Goal: Task Accomplishment & Management: Complete application form

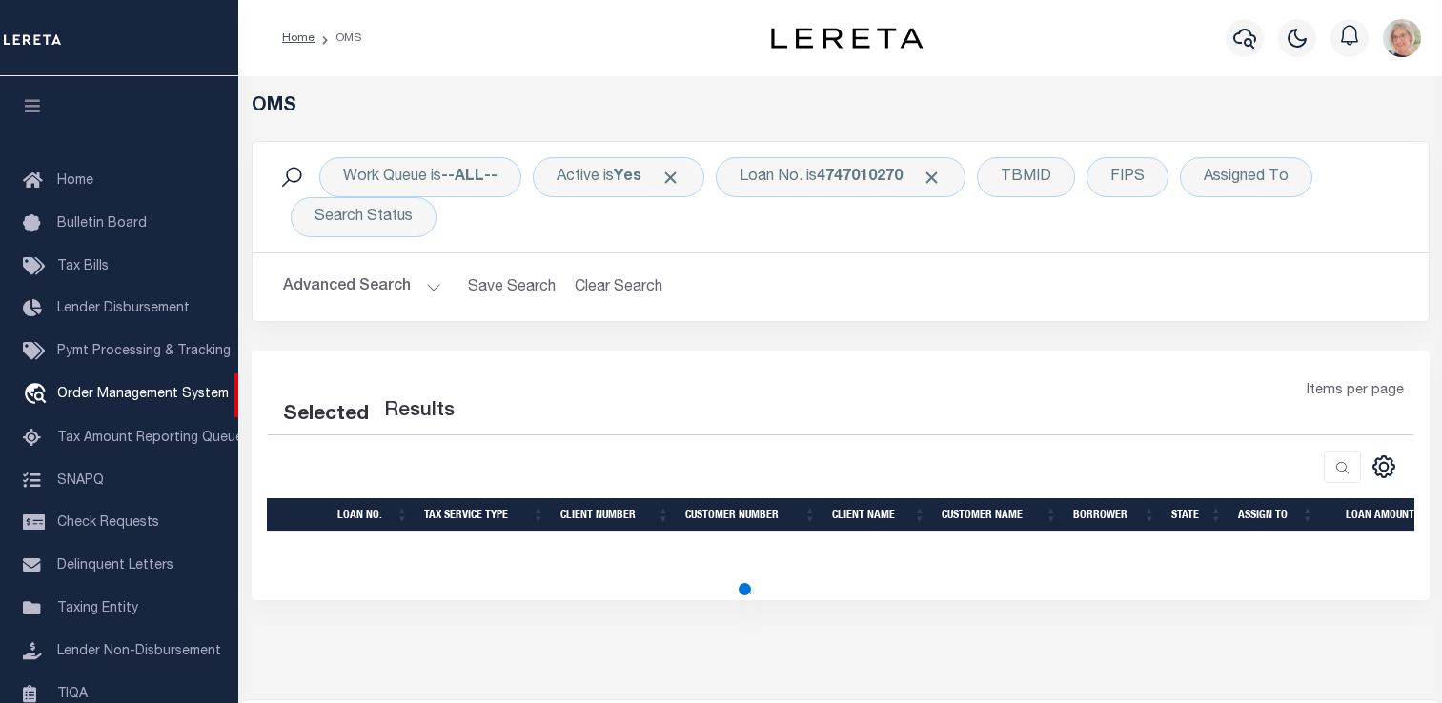
select select "200"
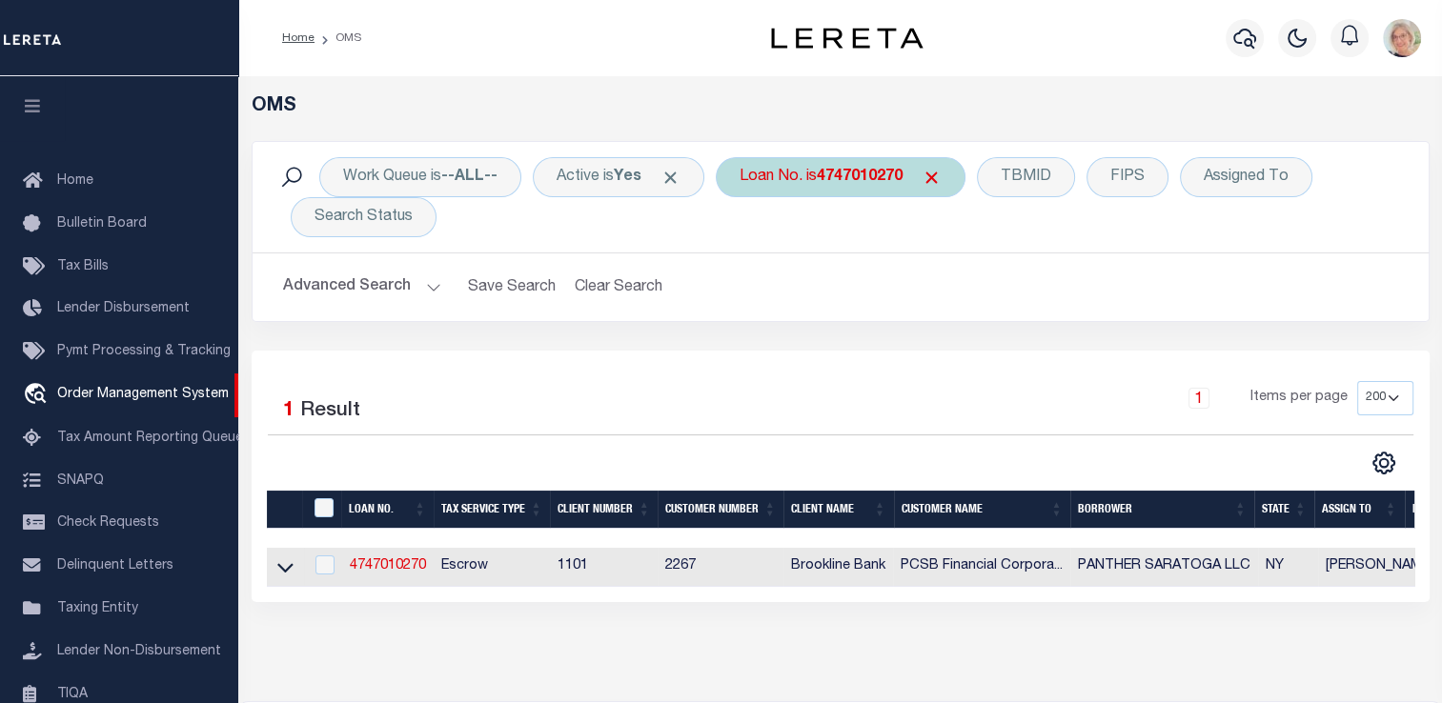
scroll to position [140, 0]
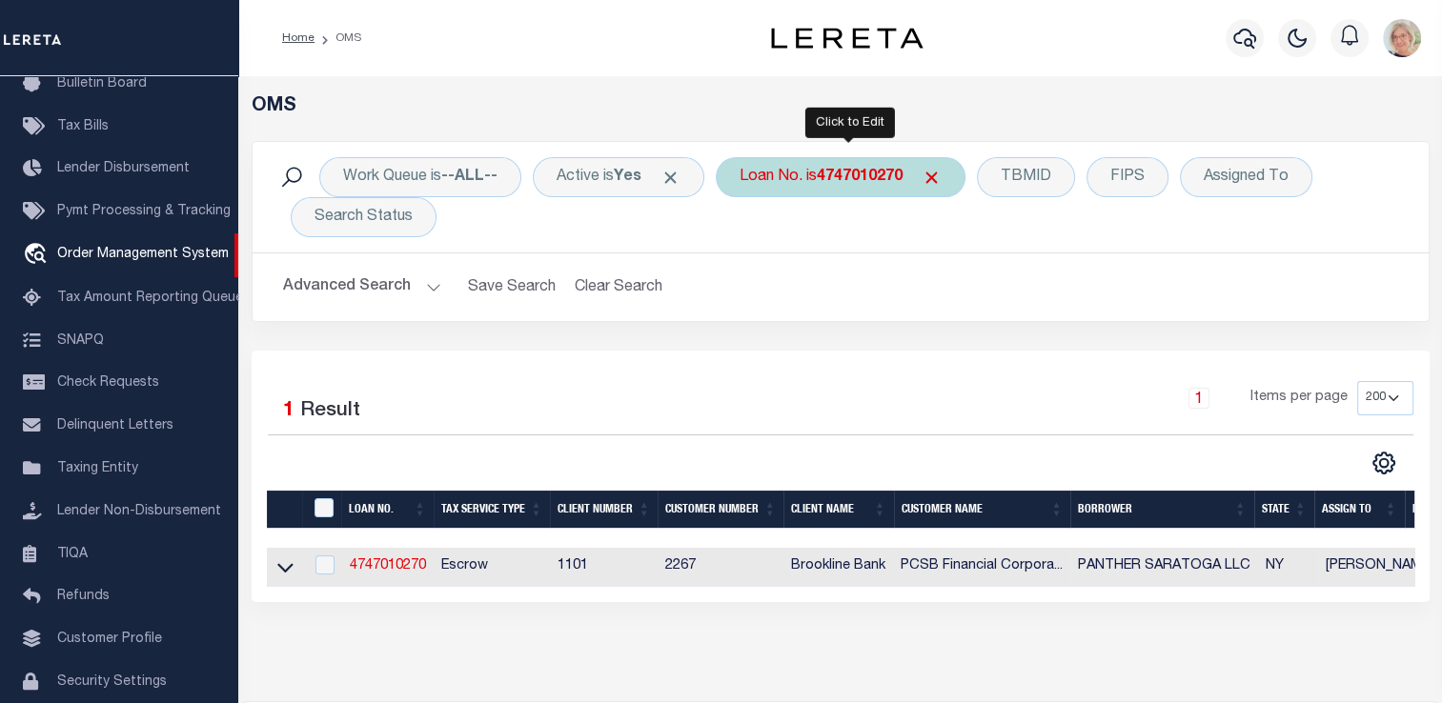
click at [839, 189] on div "Loan No. is 4747010270" at bounding box center [841, 177] width 250 height 40
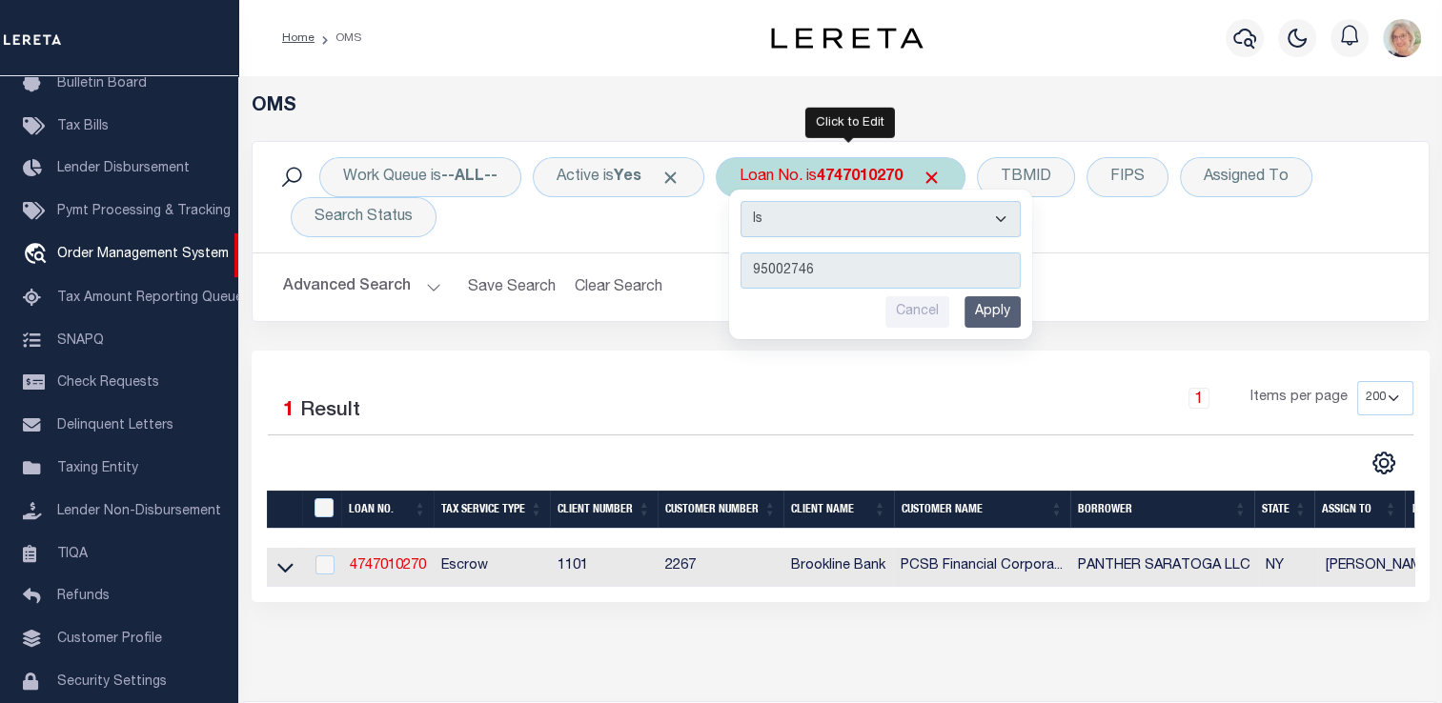
type input "95002746"
click at [992, 320] on input "Apply" at bounding box center [992, 311] width 56 height 31
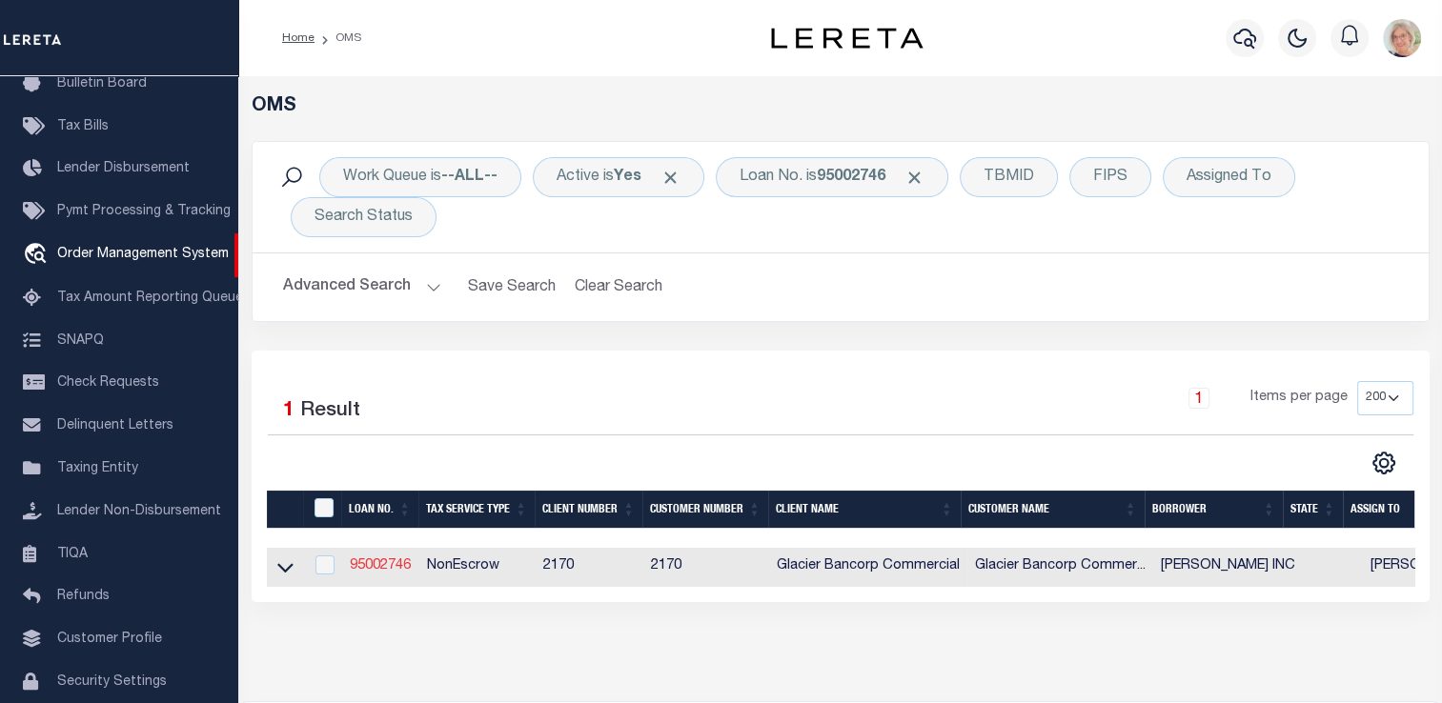
click at [381, 563] on link "95002746" at bounding box center [380, 565] width 61 height 13
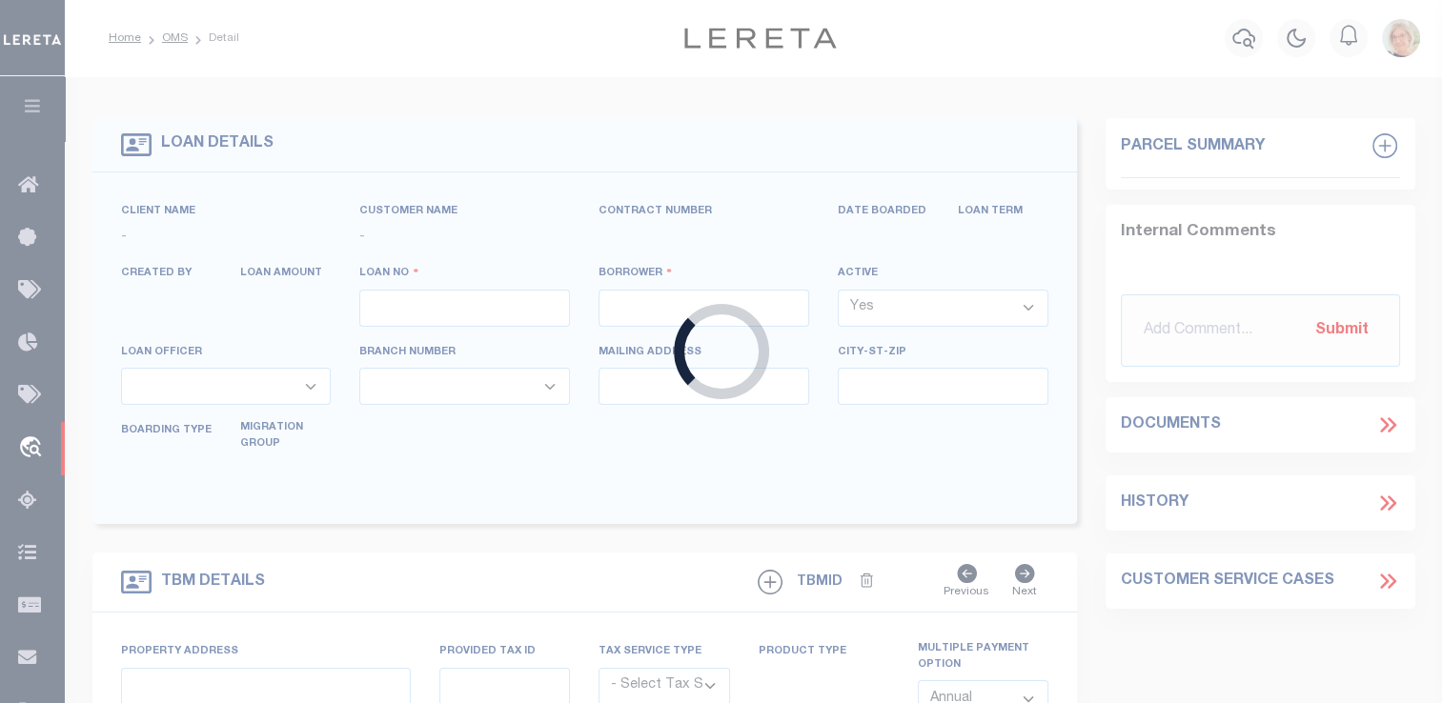
type input "95002746"
type input "[PERSON_NAME] INC"
select select
select select "400"
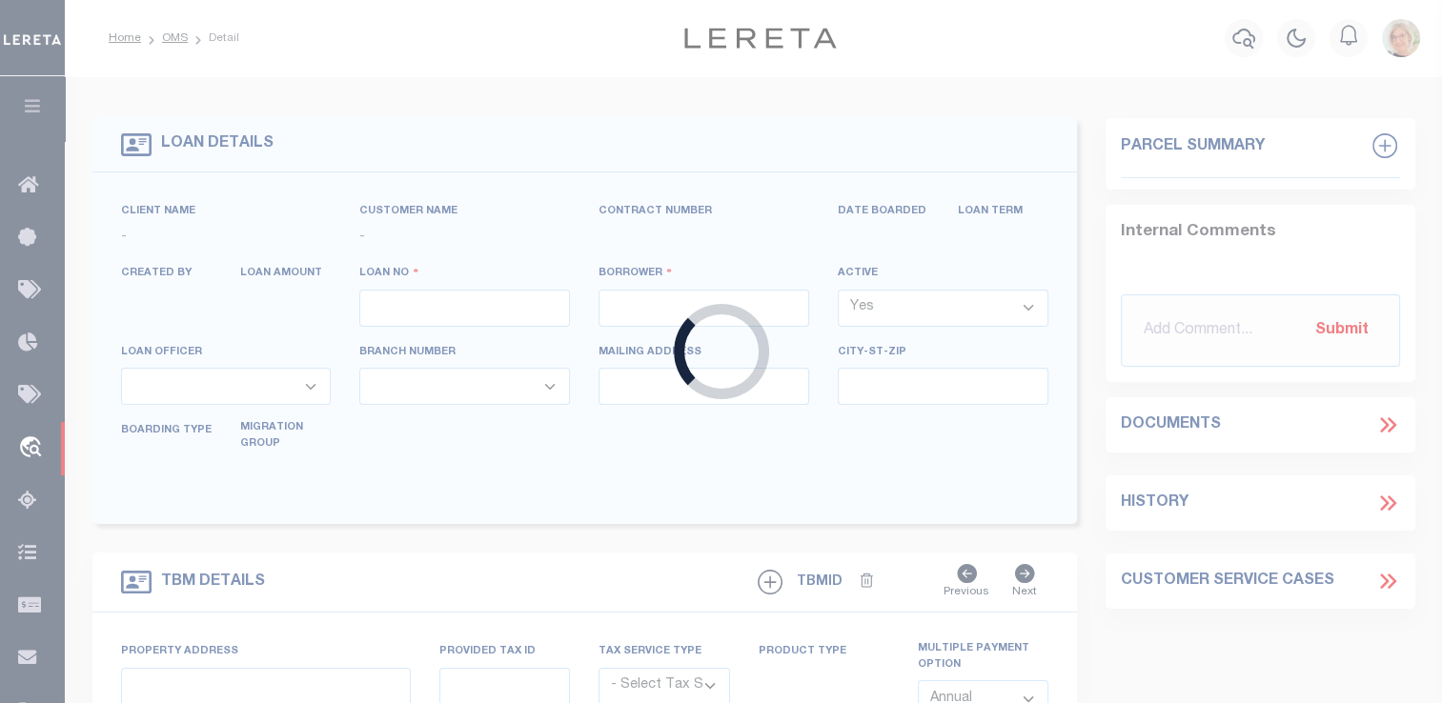
select select "NonEscrow"
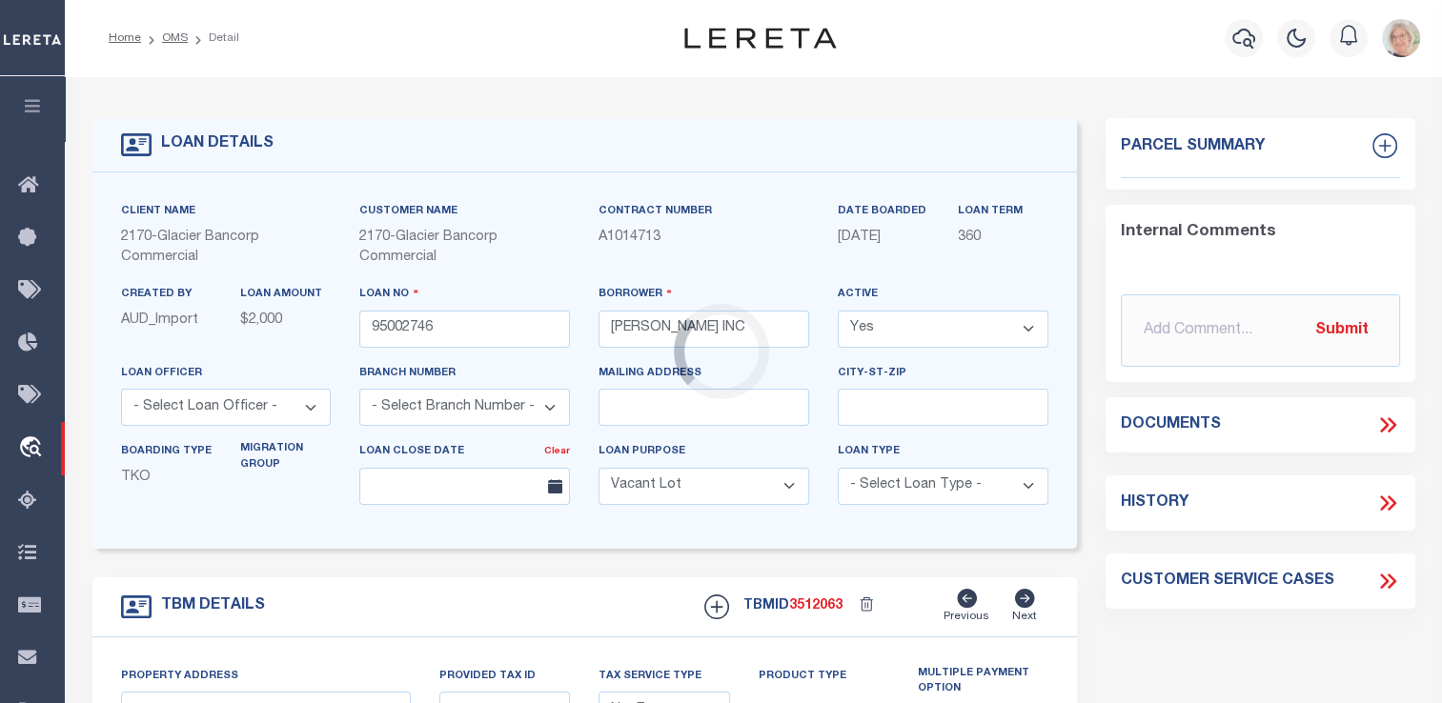
select select "167850"
select select "27203"
type input "UNIT A17"
type input "R5378240360"
select select
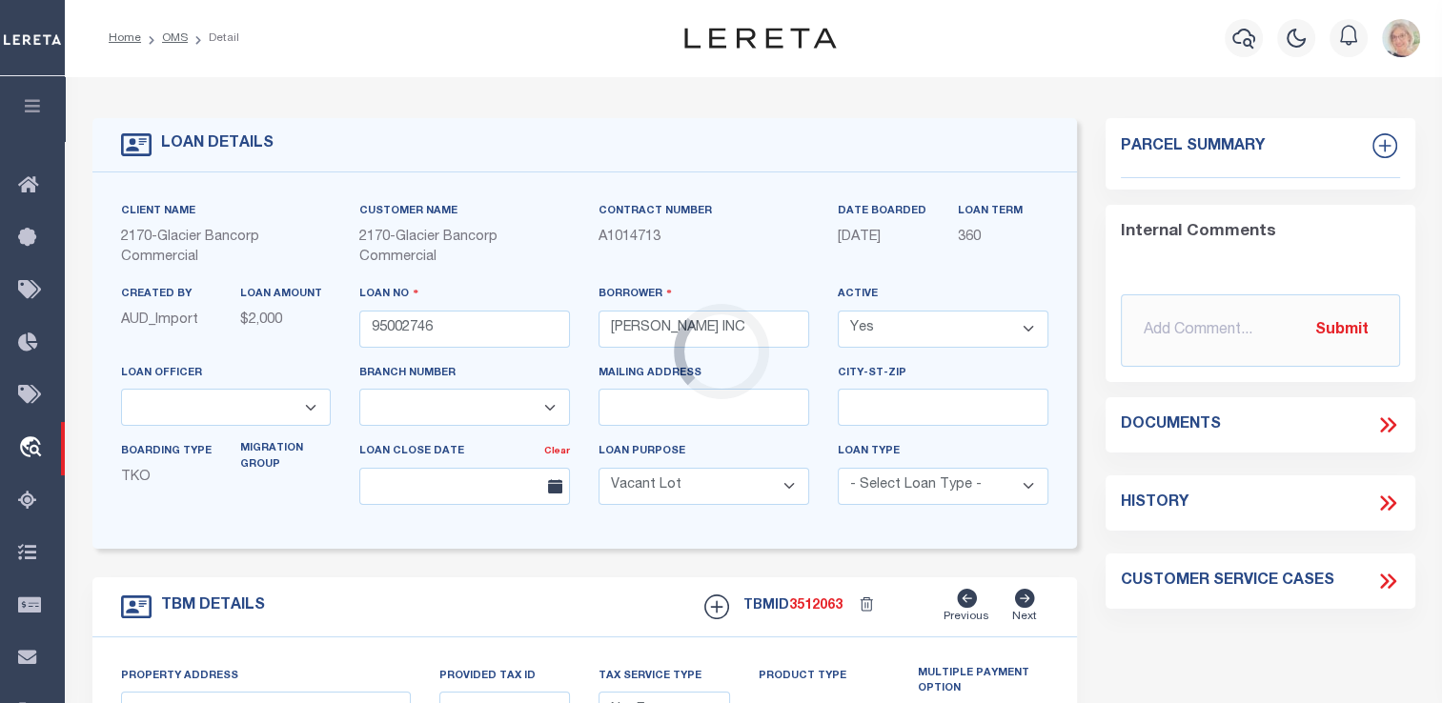
type input "BOISE ID"
type input "97717893"
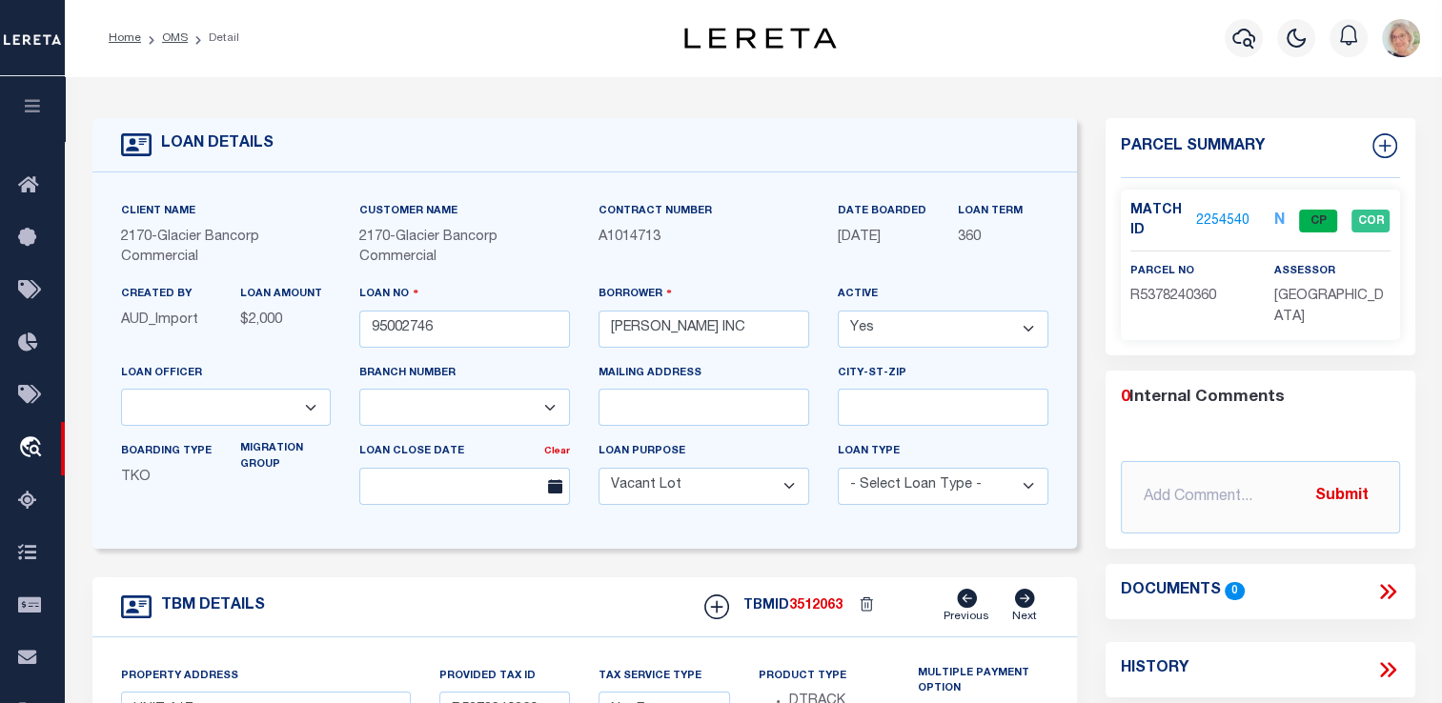
click at [1204, 220] on link "2254540" at bounding box center [1222, 222] width 53 height 20
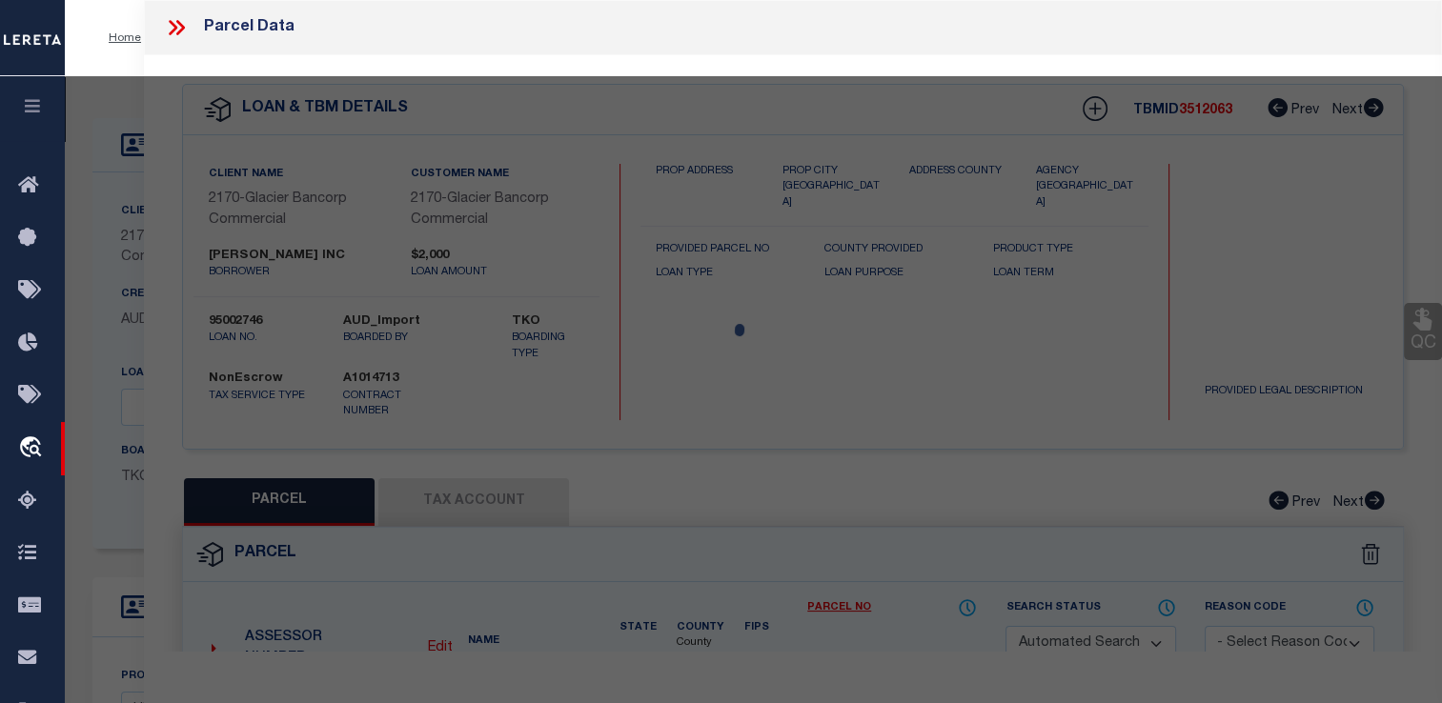
checkbox input "false"
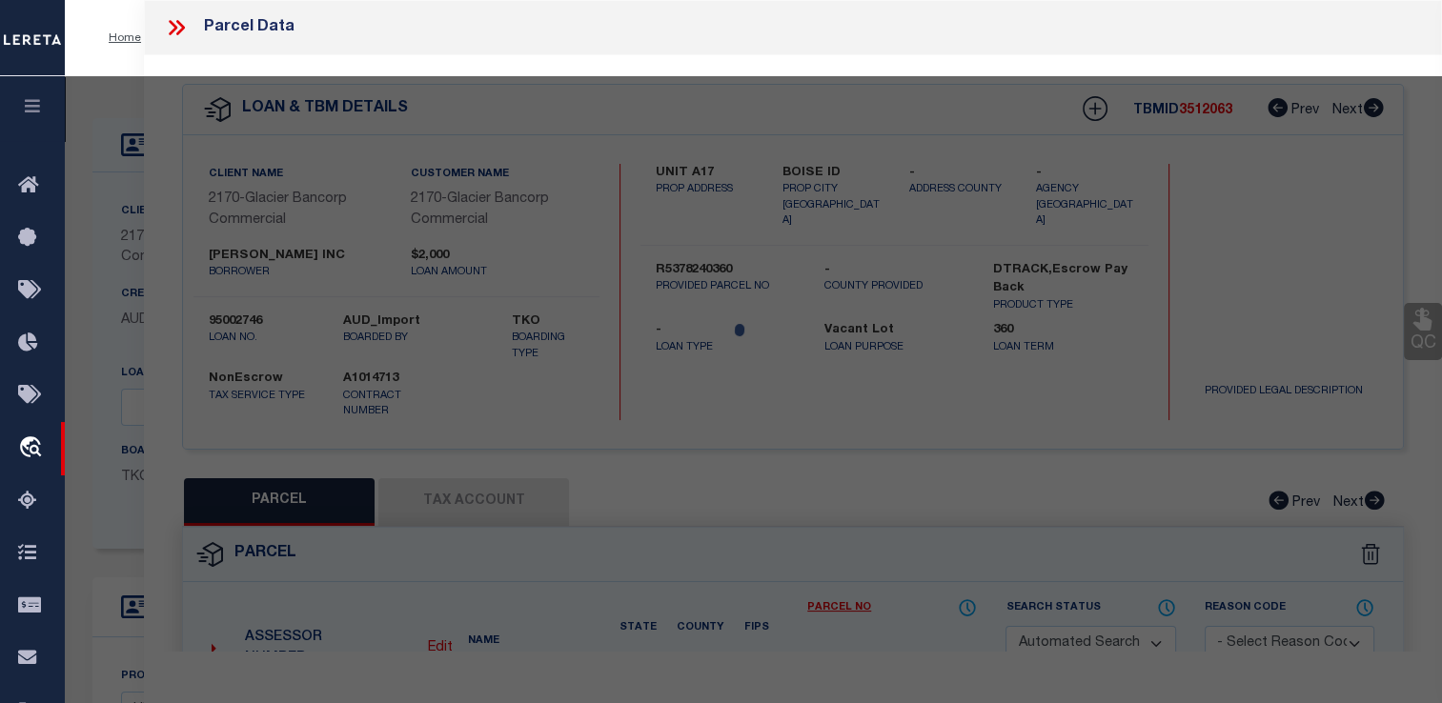
select select "CP"
type input "[PERSON_NAME] INC"
select select "AGW"
select select
type input "[STREET_ADDRESS]"
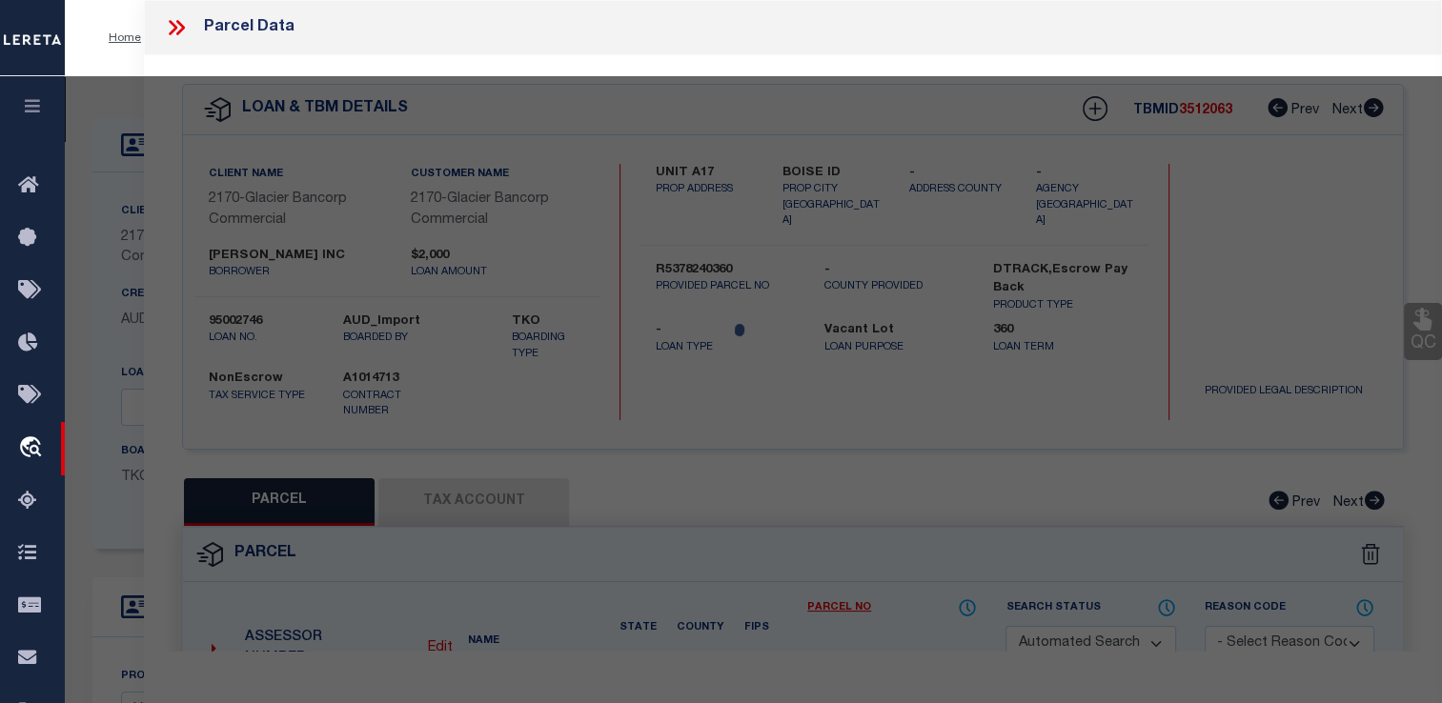
type input "BOISE, ID 83716"
type textarea "UNIT A17 BLDG A LUXELOCKER CONDO"
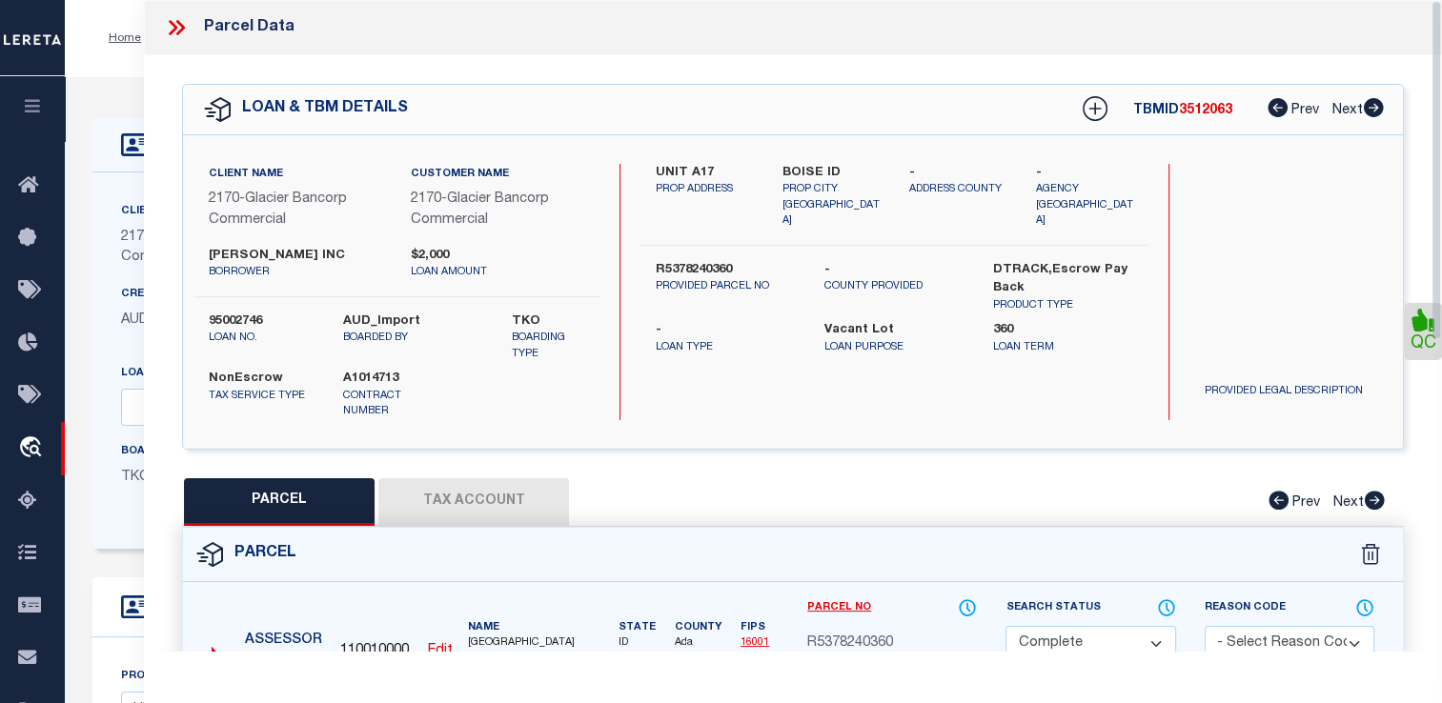
click at [177, 31] on icon at bounding box center [176, 27] width 25 height 25
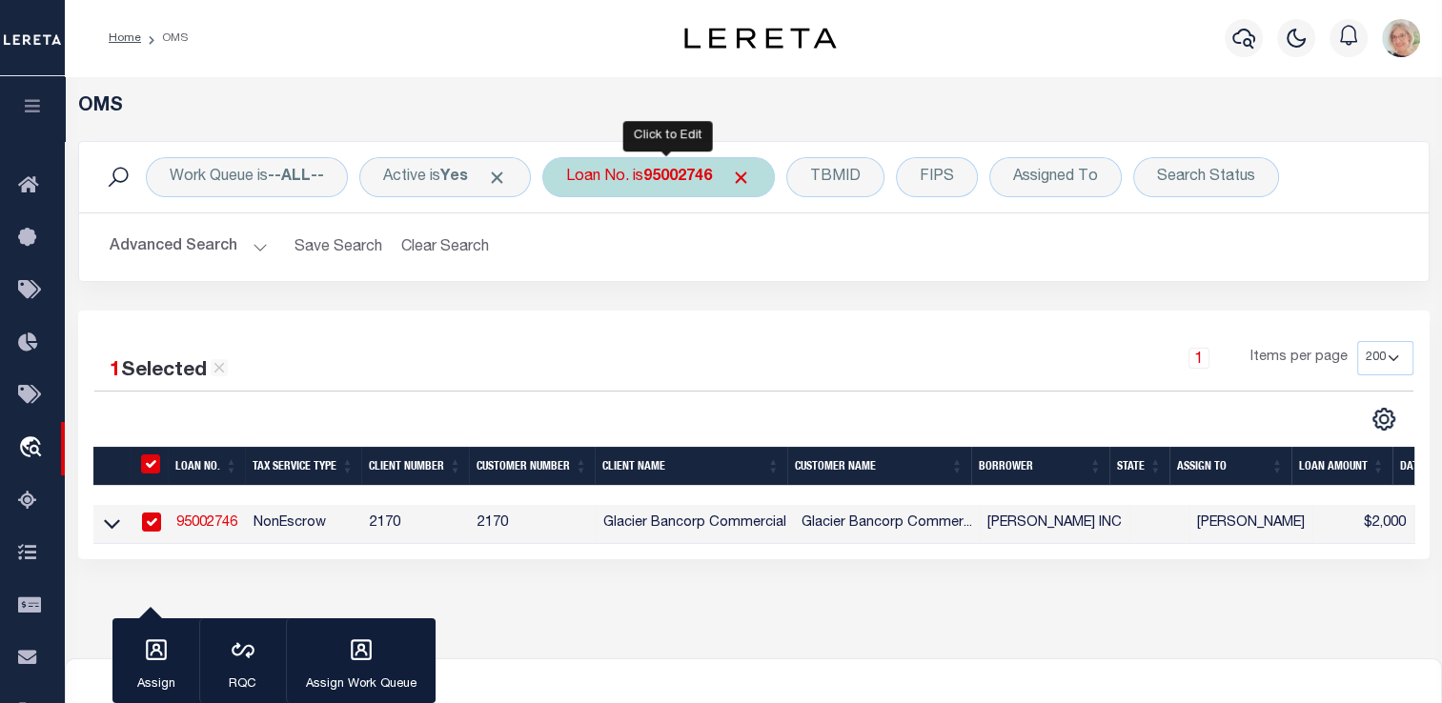
click at [654, 186] on div "Loan No. is 95002746" at bounding box center [658, 177] width 233 height 40
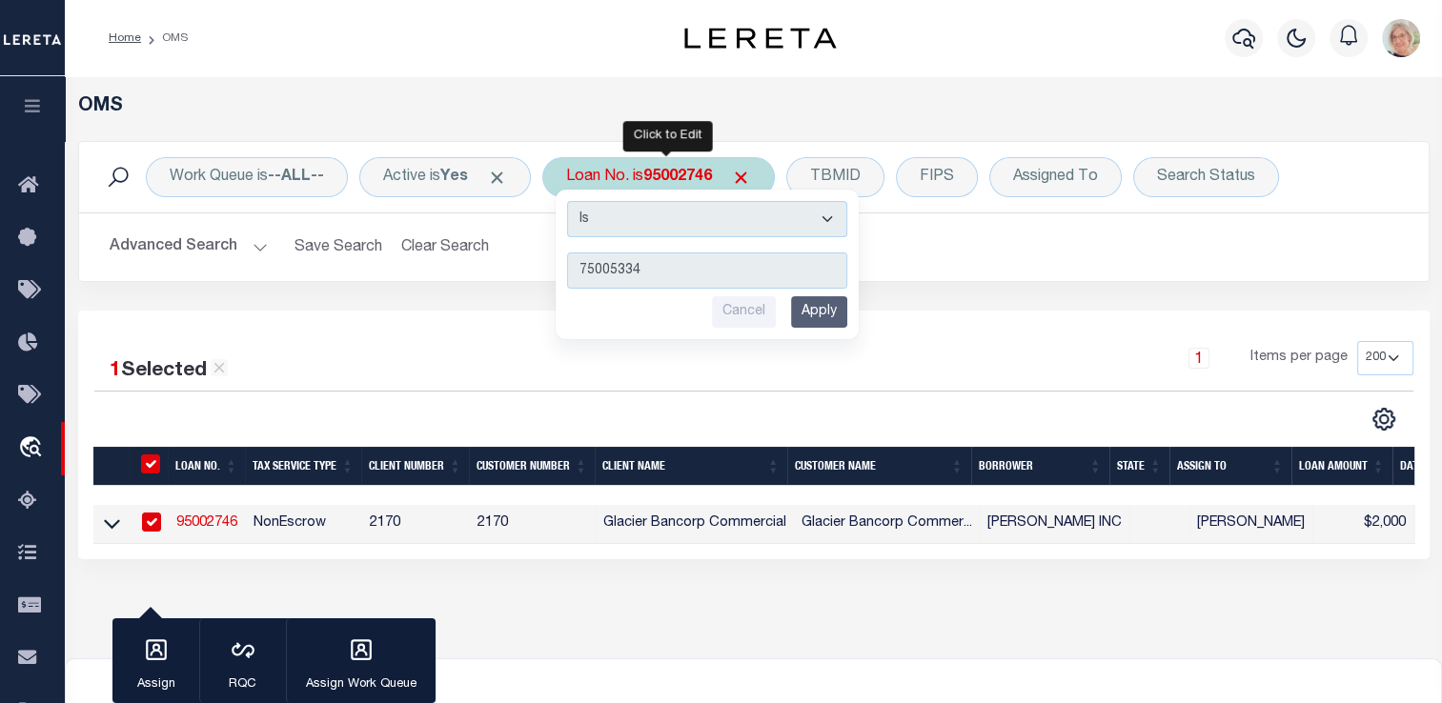
type input "75005334"
click at [831, 318] on input "Apply" at bounding box center [819, 311] width 56 height 31
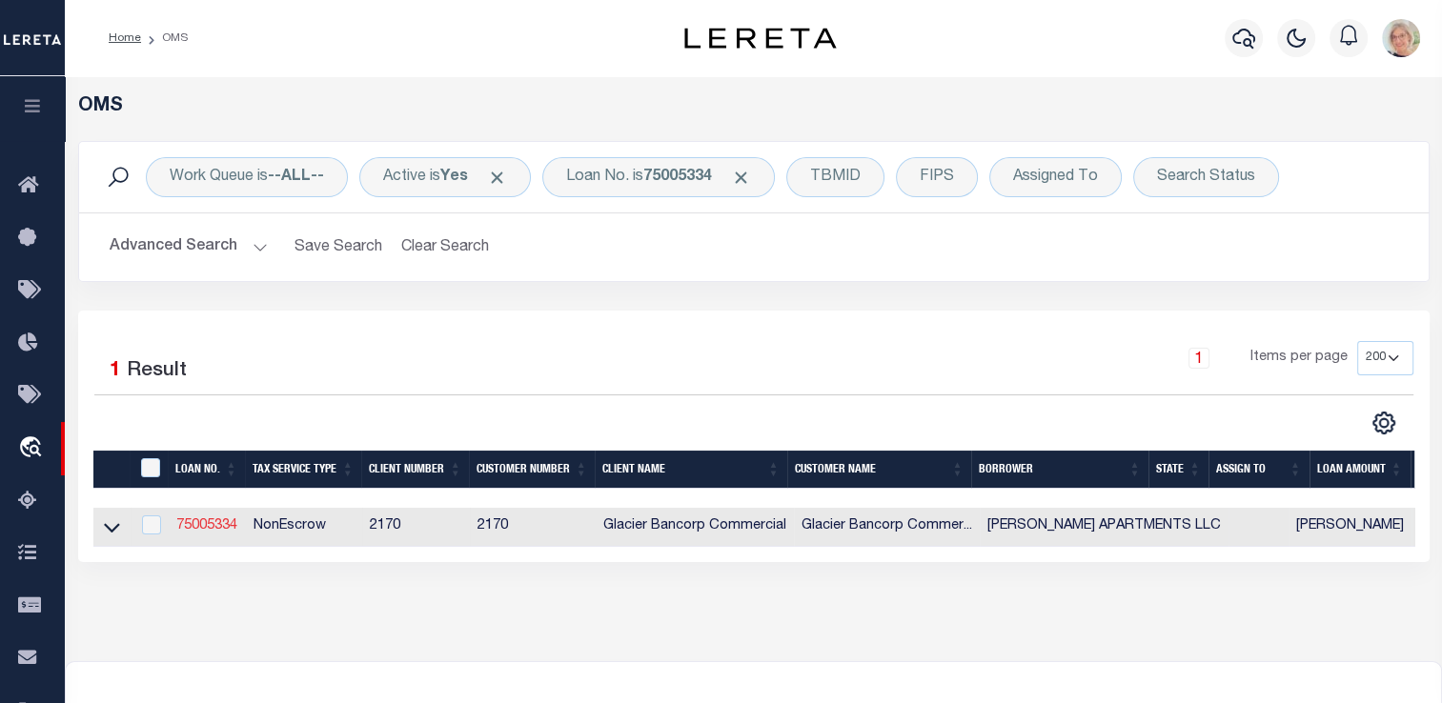
click at [215, 532] on link "75005334" at bounding box center [206, 525] width 61 height 13
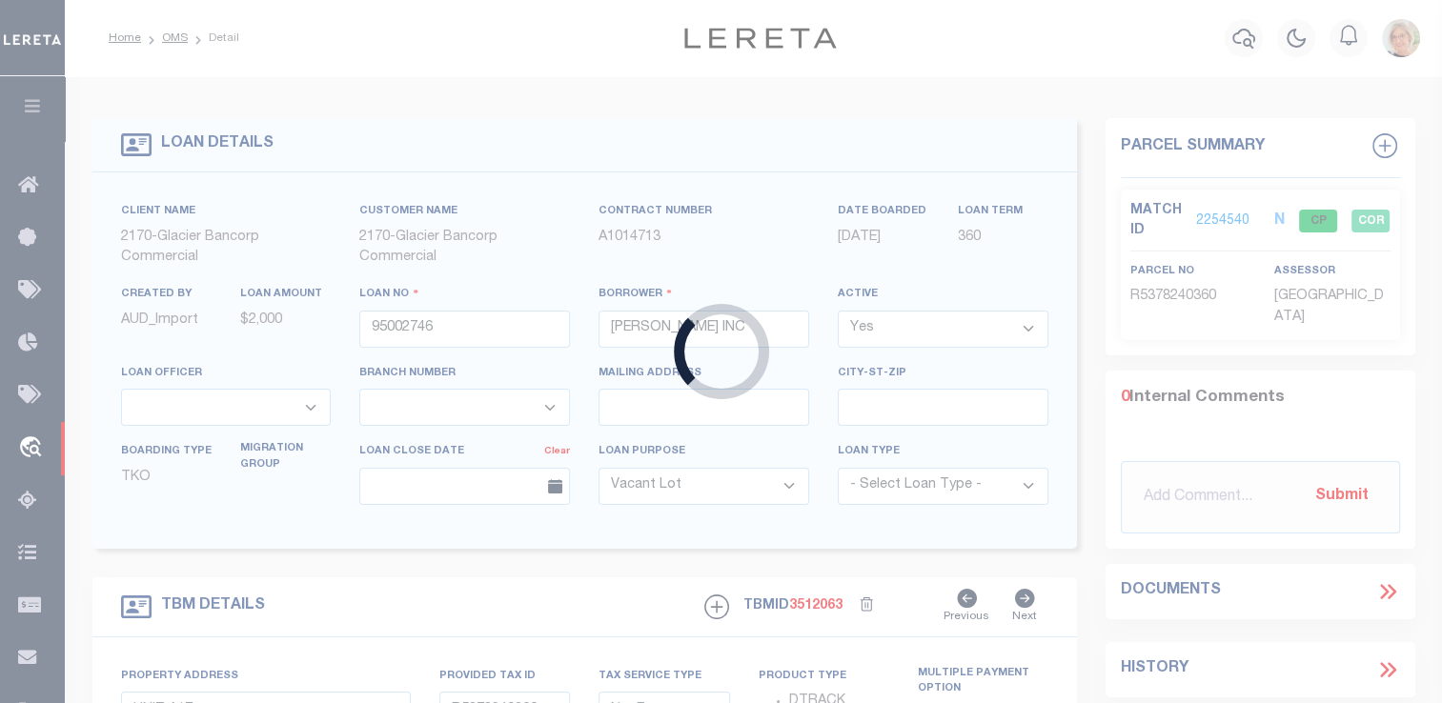
type input "75005334"
type input "[PERSON_NAME] APARTMENTS LLC"
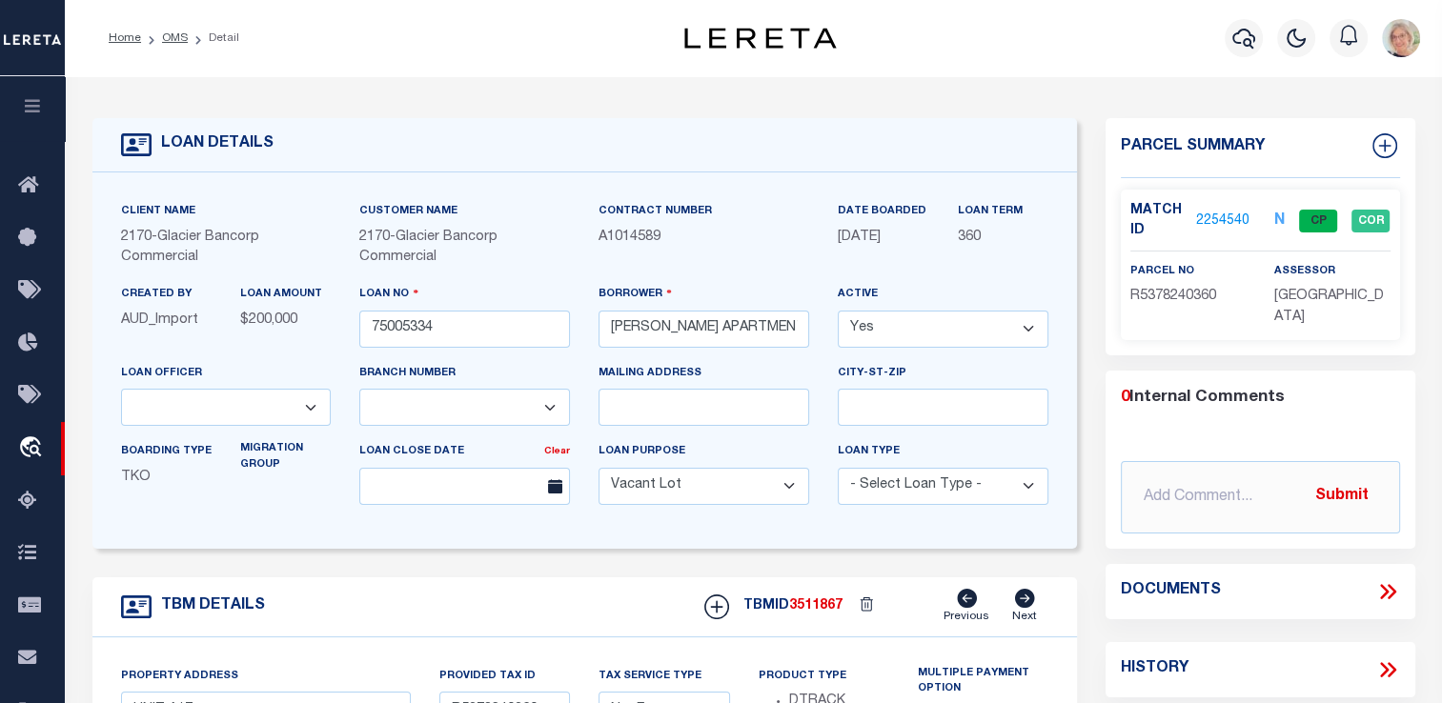
type input "[STREET_ADDRESS]"
type input "RPRPEBN002300"
select select
type input "POCATELLO ID 0"
type input "97708305"
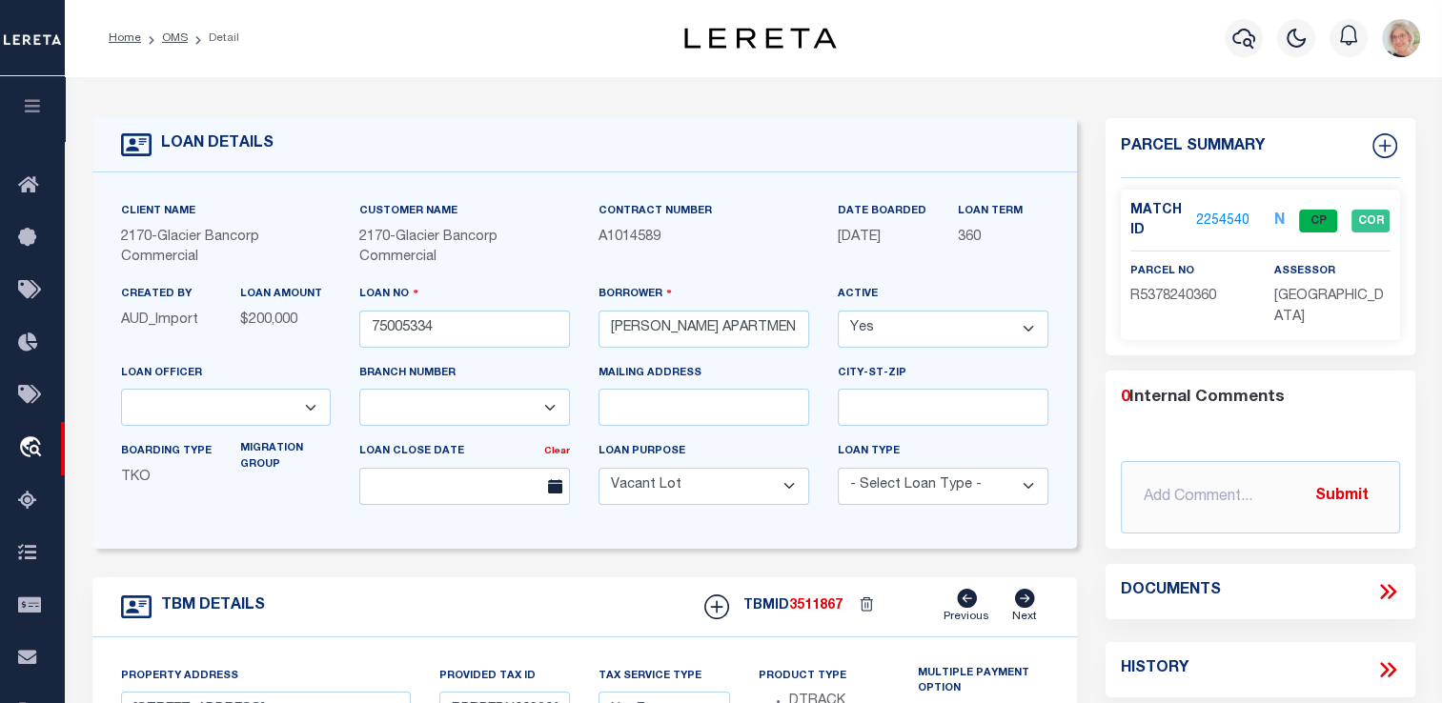
select select "167850"
select select "27203"
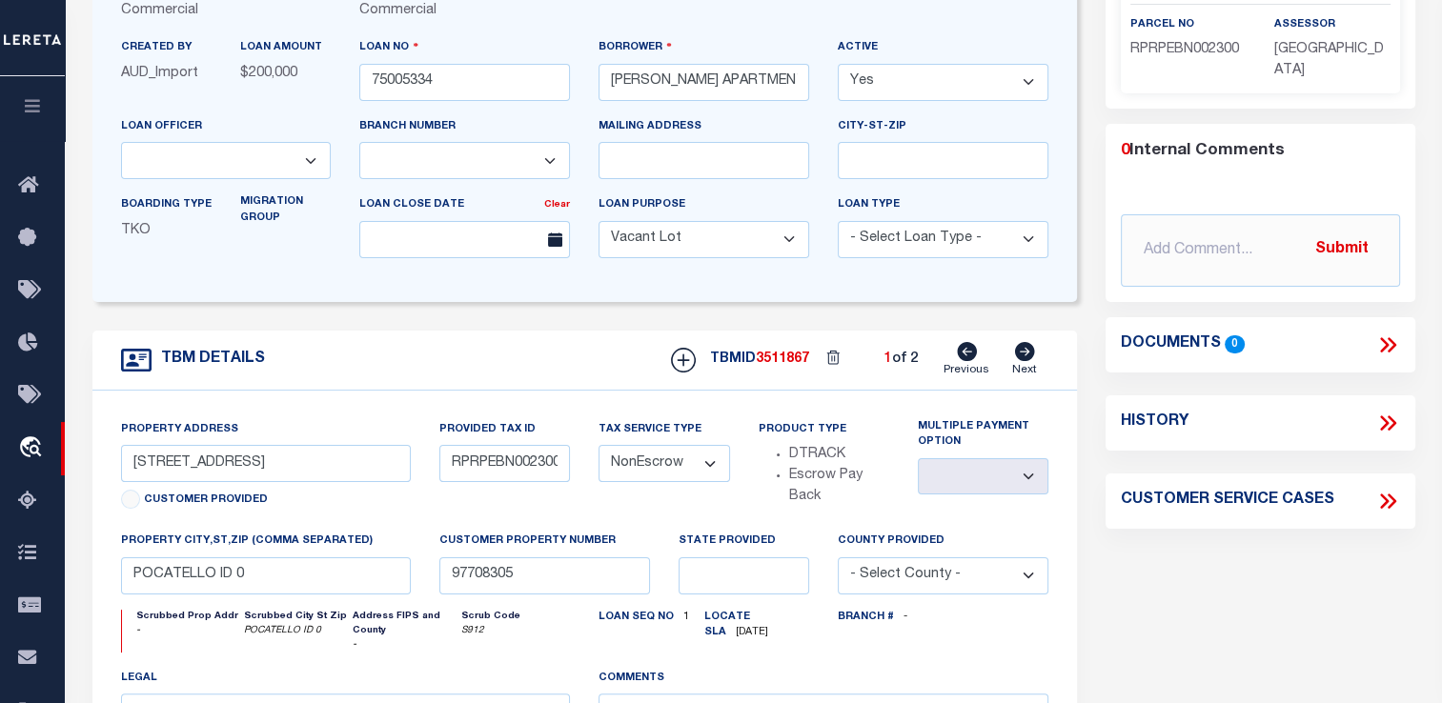
scroll to position [118, 0]
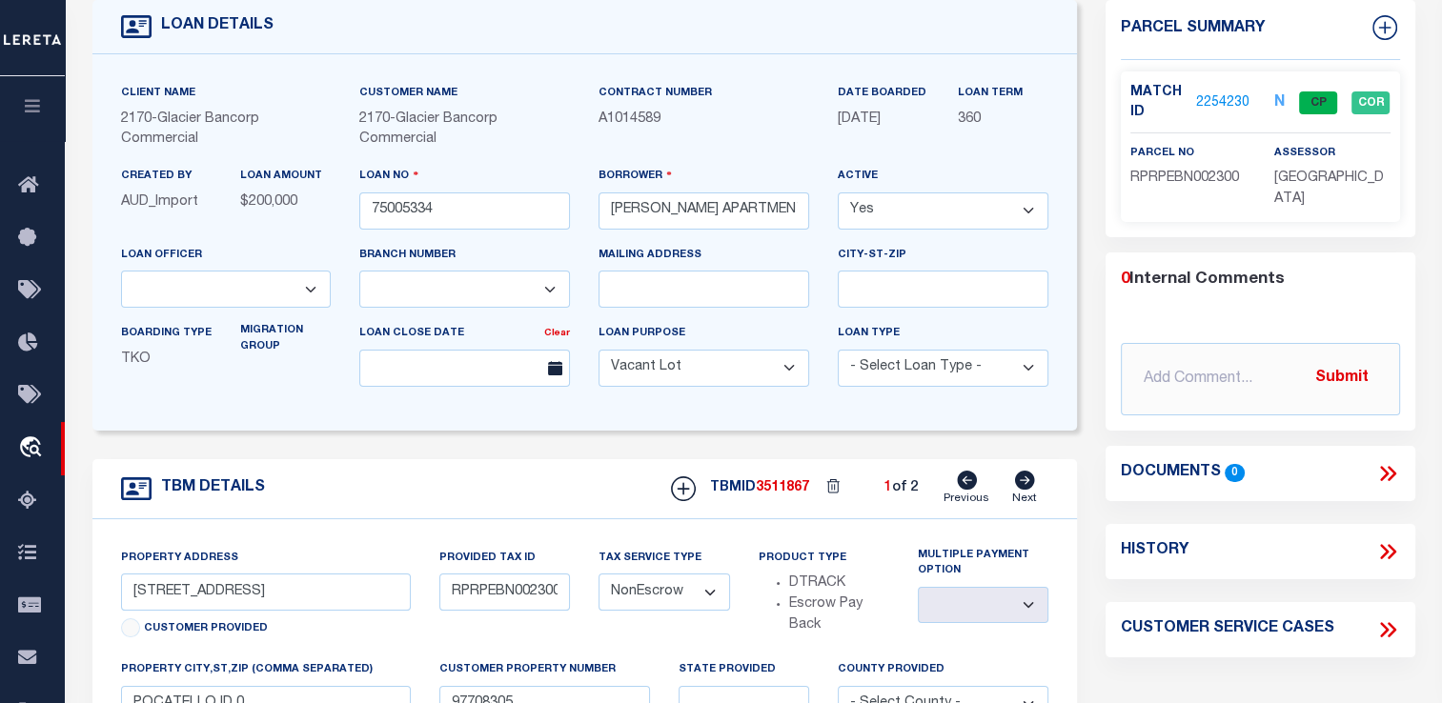
click at [1223, 97] on link "2254230" at bounding box center [1222, 103] width 53 height 20
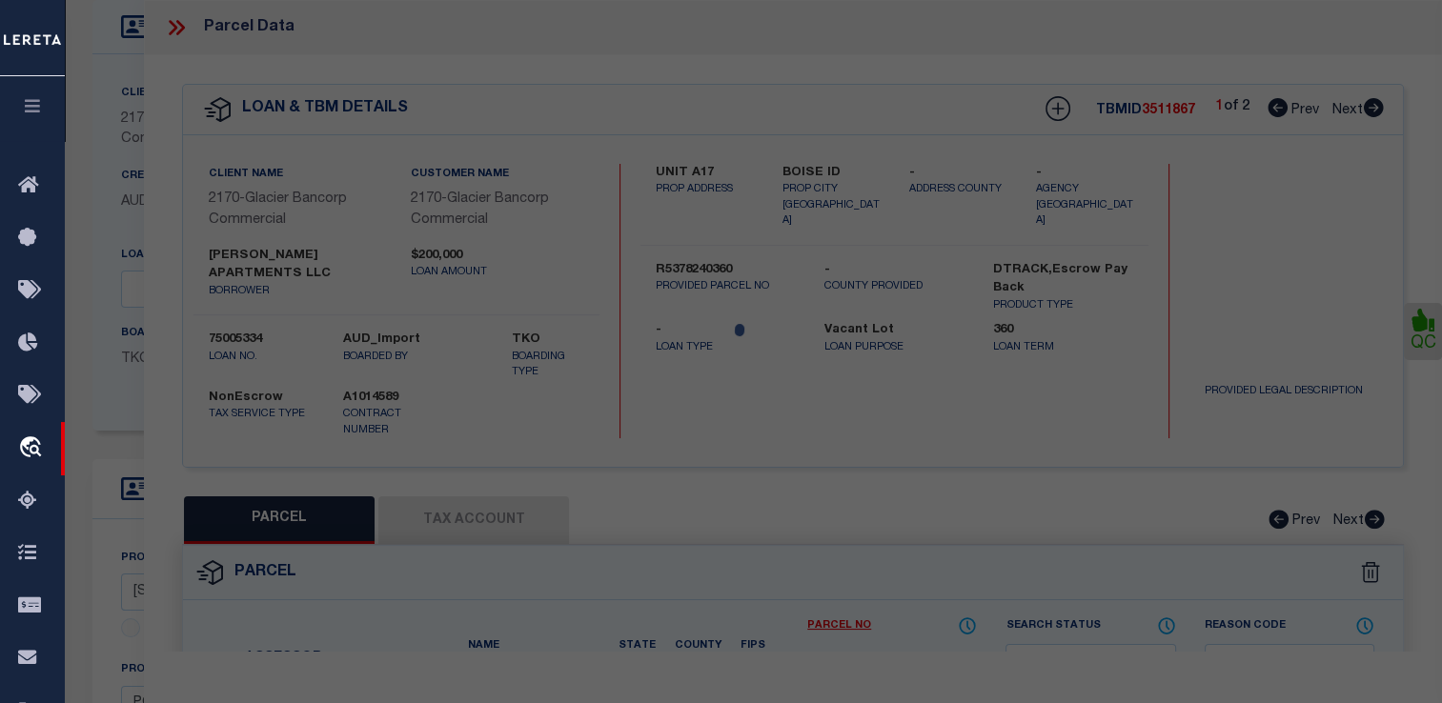
select select "AS"
select select
checkbox input "false"
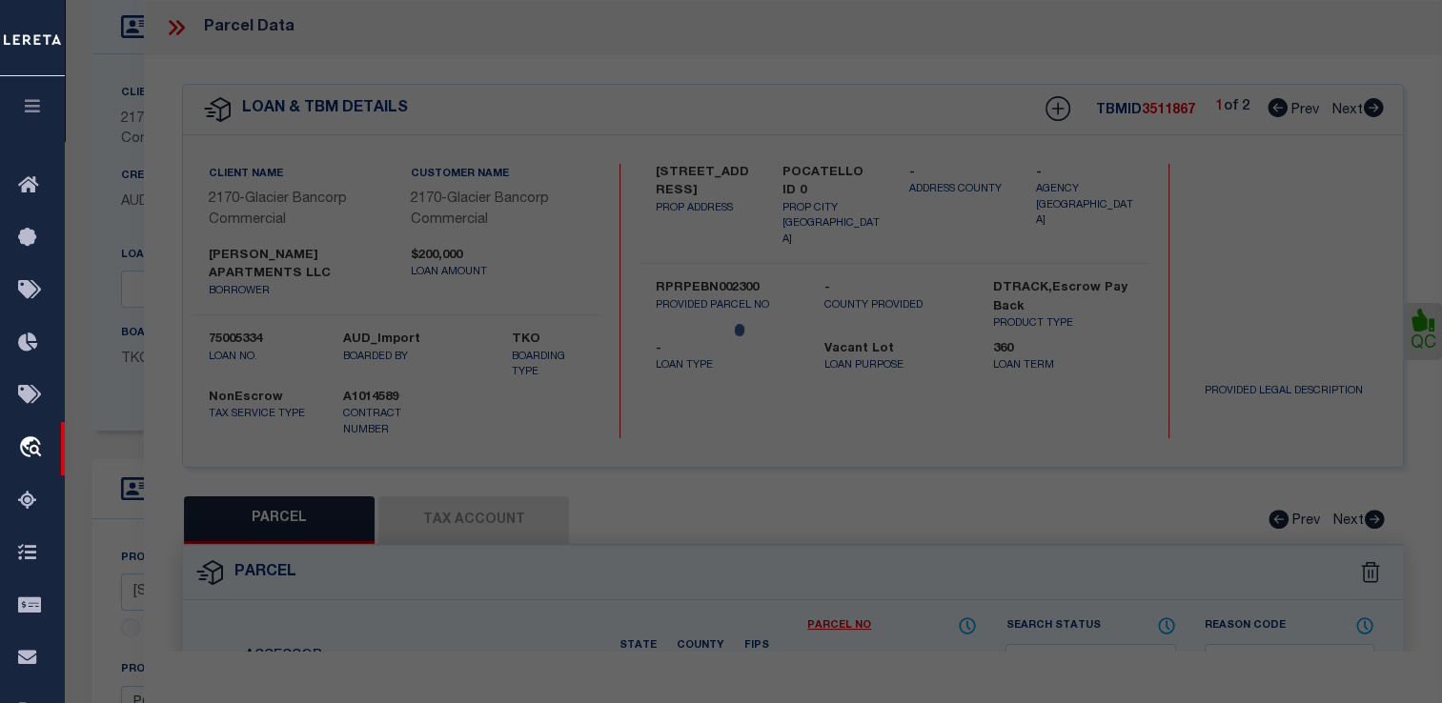
select select "CP"
type input "[PERSON_NAME] APARTMENTS LLC"
select select "AGW"
select select
type input "[STREET_ADDRESS],"
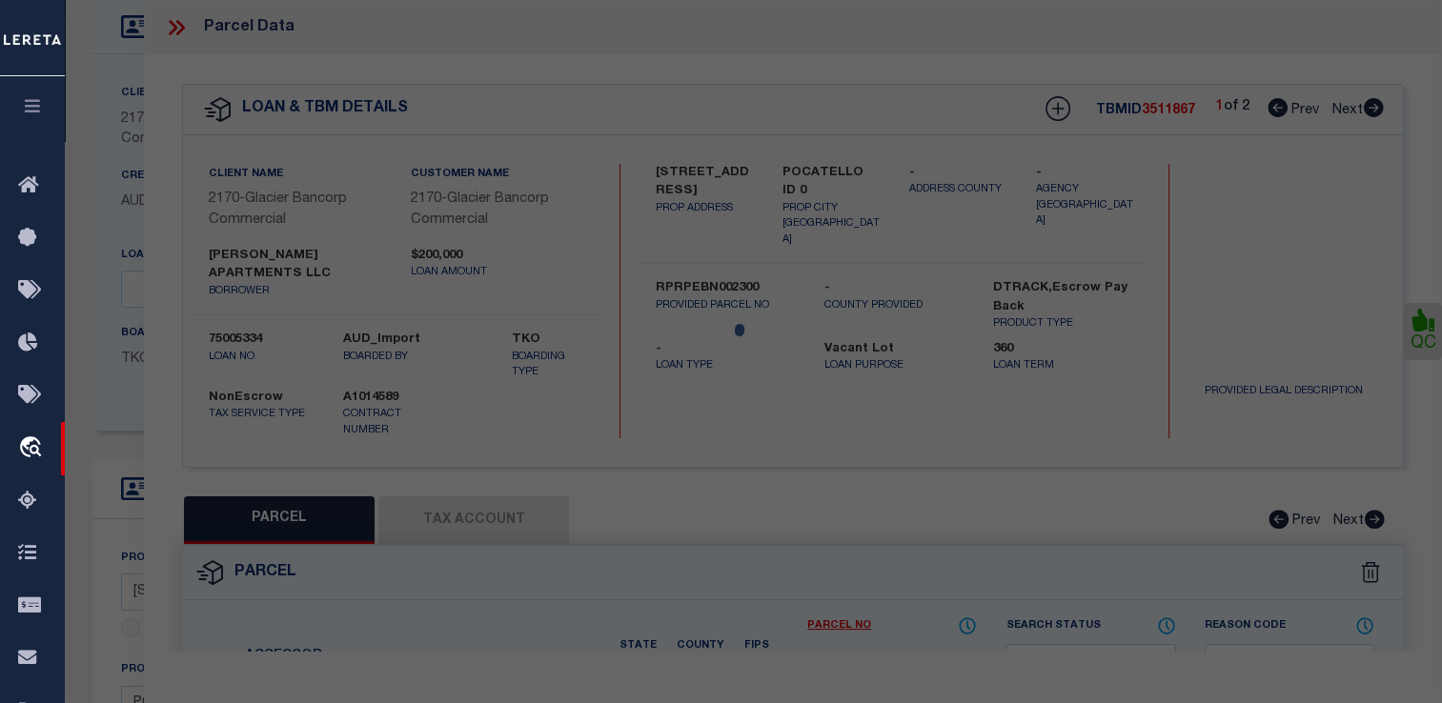
type input "POCATELLO, ID 83201"
type textarea "12-T6S-R34E LOT 24 BLOCK 2 EAST BENCH SUB"
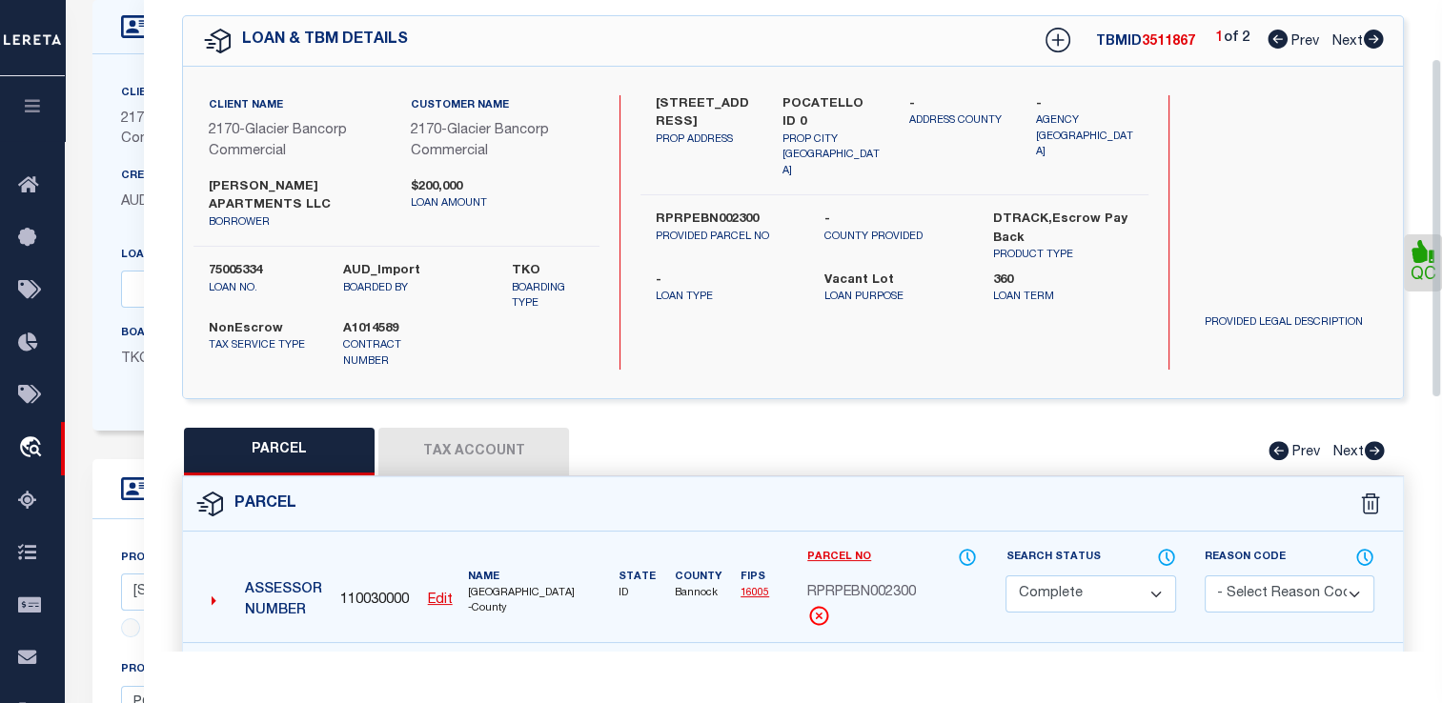
scroll to position [0, 0]
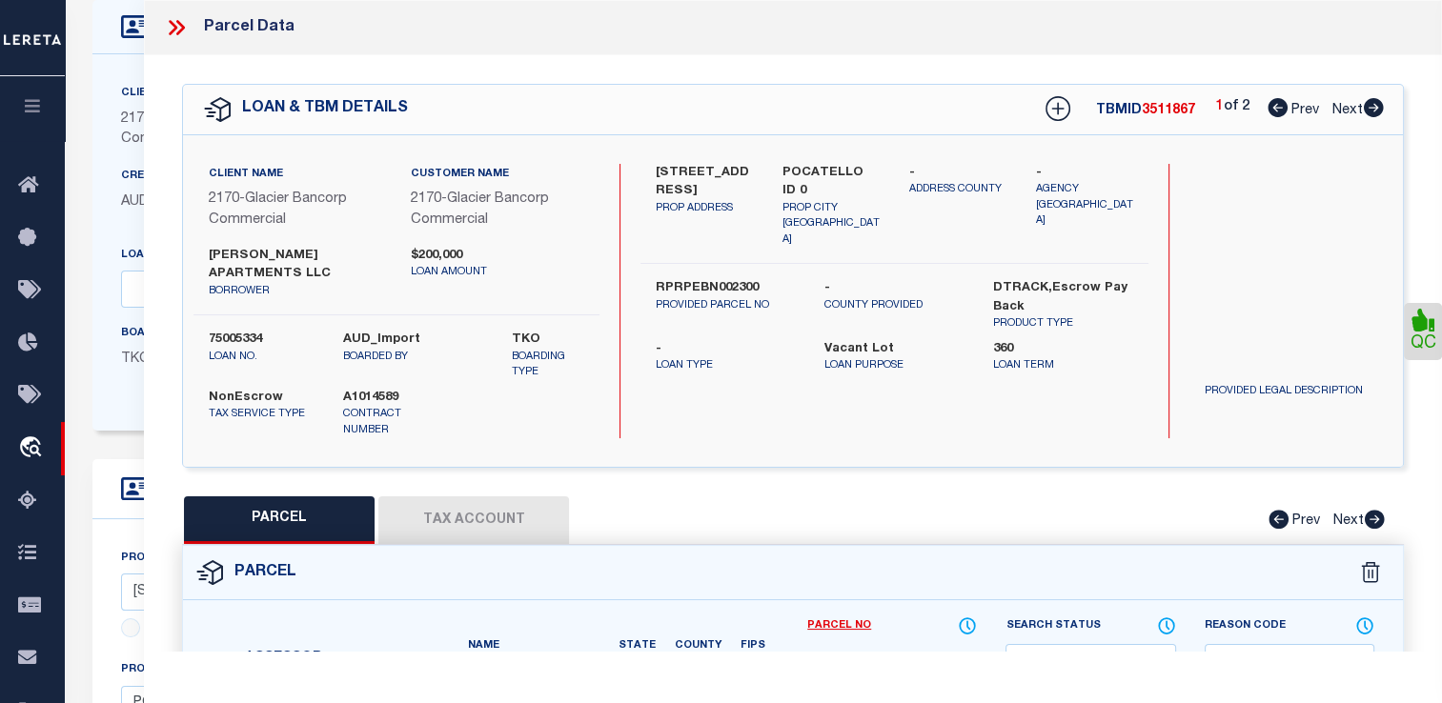
click at [1372, 105] on icon at bounding box center [1374, 107] width 20 height 19
select select "AS"
select select
checkbox input "false"
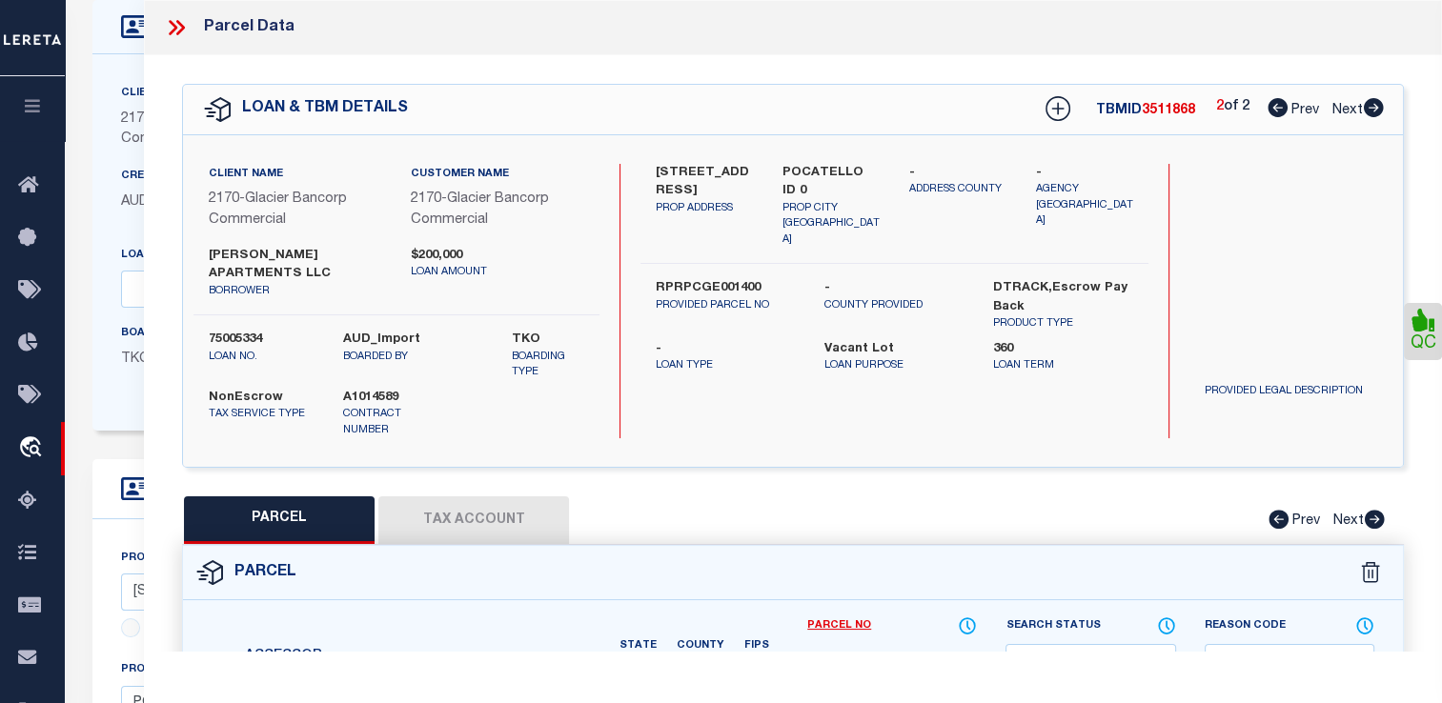
select select "CP"
type input "[PERSON_NAME] APARTMENTS LLC"
select select "AGW"
select select
type input "[STREET_ADDRESS],"
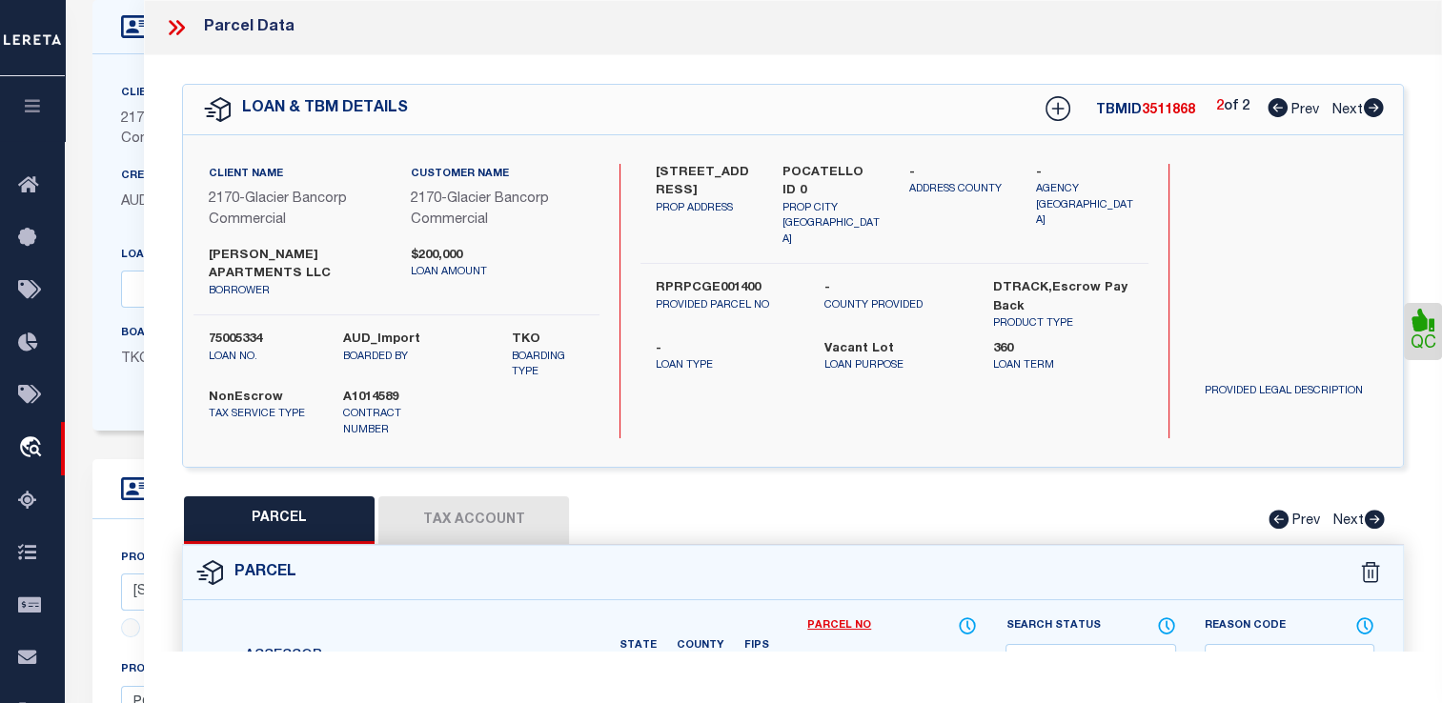
type input "POCATELLO ID"
type textarea "LOT 14 0.29 AC BLOCK 1 [GEOGRAPHIC_DATA]"
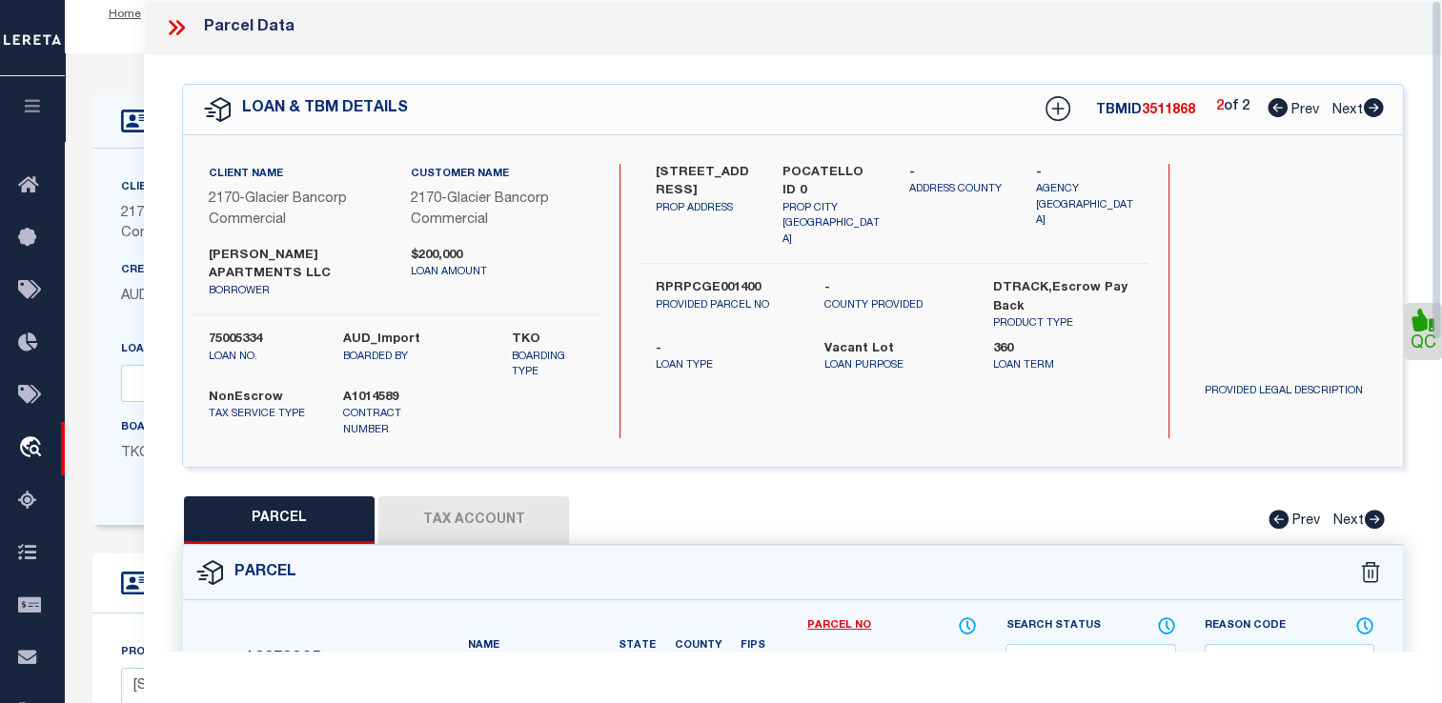
scroll to position [23, 0]
click at [171, 29] on icon at bounding box center [176, 27] width 25 height 25
